Goal: Information Seeking & Learning: Learn about a topic

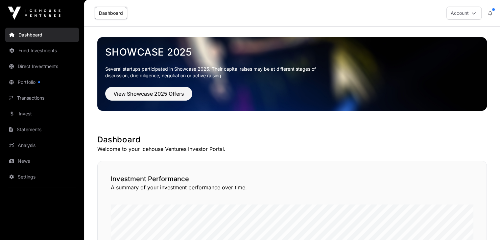
click at [26, 47] on link "Fund Investments" at bounding box center [42, 50] width 74 height 14
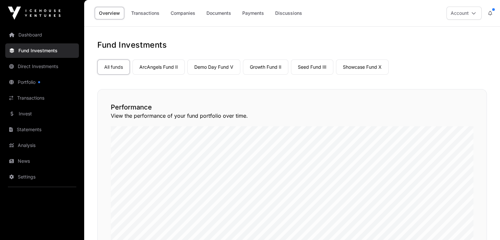
click at [174, 70] on link "ArcAngels Fund II" at bounding box center [159, 67] width 52 height 15
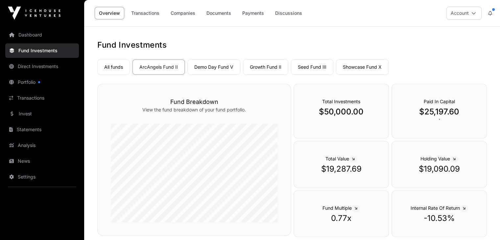
click at [228, 68] on link "Demo Day Fund V" at bounding box center [214, 67] width 53 height 15
click at [278, 70] on link "Growth Fund II" at bounding box center [265, 67] width 45 height 15
click at [308, 65] on link "Seed Fund III" at bounding box center [312, 67] width 42 height 15
click at [356, 62] on link "Showcase Fund X" at bounding box center [362, 67] width 53 height 15
click at [270, 68] on link "Growth Fund II" at bounding box center [265, 67] width 45 height 15
